Goal: Task Accomplishment & Management: Use online tool/utility

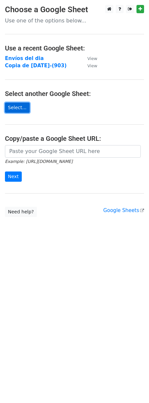
click at [17, 106] on link "Select..." at bounding box center [17, 108] width 25 height 10
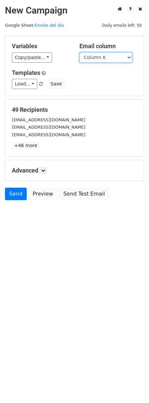
click at [122, 59] on select "Column A Column B Column C Column D Column E Column F Column G Column H Column …" at bounding box center [105, 57] width 53 height 10
click at [79, 52] on select "Column A Column B Column C Column D Column E Column F Column G Column H Column …" at bounding box center [105, 57] width 53 height 10
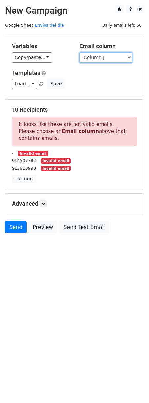
click at [129, 57] on select "Column A Column B Column C Column D Column E Column F Column G Column H Column …" at bounding box center [105, 57] width 53 height 10
select select "Column K"
click at [79, 52] on select "Column A Column B Column C Column D Column E Column F Column G Column H Column …" at bounding box center [105, 57] width 53 height 10
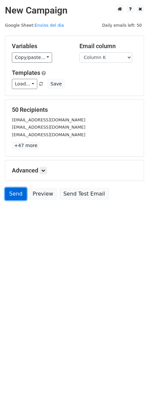
click at [16, 197] on link "Send" at bounding box center [16, 194] width 22 height 13
